Goal: Use online tool/utility

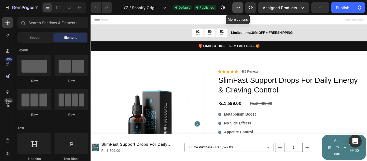
click at [239, 5] on button "button" at bounding box center [237, 7] width 11 height 11
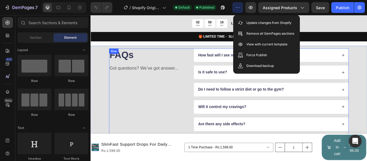
scroll to position [1641, 0]
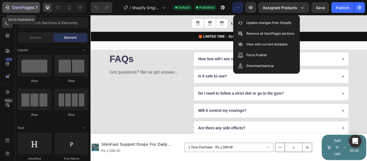
click at [6, 9] on icon "button" at bounding box center [7, 7] width 5 height 5
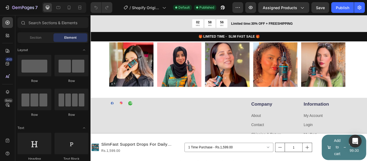
scroll to position [1829, 0]
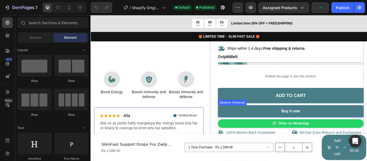
scroll to position [134, 0]
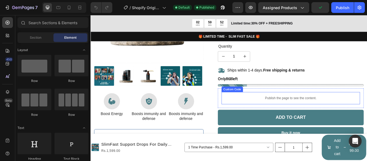
click at [326, 112] on p "Publish the page to see the content." at bounding box center [323, 112] width 161 height 6
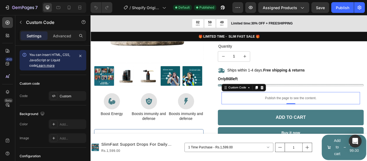
click at [316, 112] on p "Publish the page to see the content." at bounding box center [323, 112] width 161 height 6
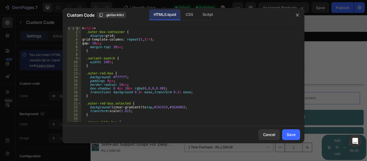
click at [165, 90] on div "< style > .outer-box-container { display : grid ; grid-template-columns : repea…" at bounding box center [188, 77] width 215 height 103
type textarea "</script>"
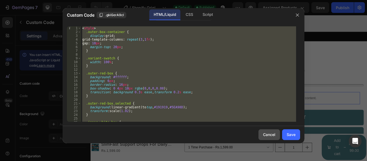
click at [268, 135] on div "Cancel" at bounding box center [269, 135] width 12 height 6
